Goal: Navigation & Orientation: Find specific page/section

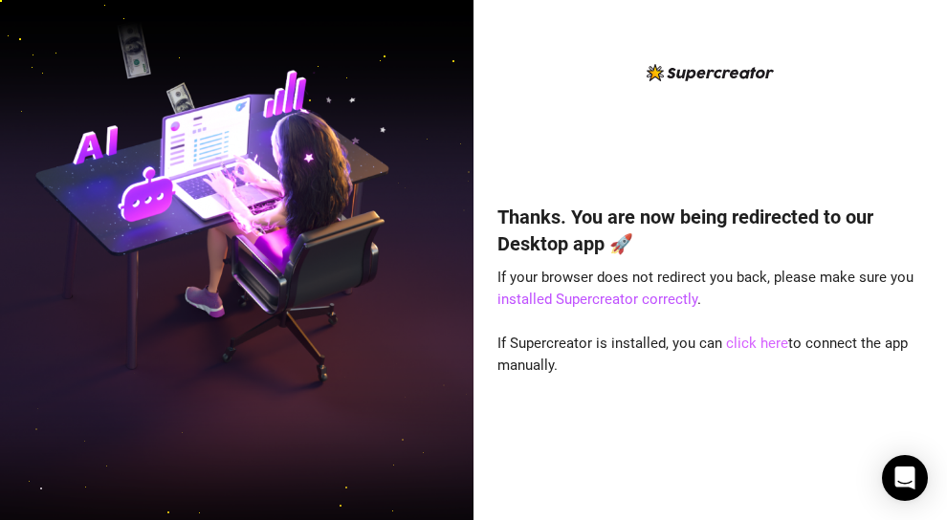
click at [755, 343] on link "click here" at bounding box center [757, 343] width 62 height 17
click at [749, 340] on link "click here" at bounding box center [757, 343] width 62 height 17
